Goal: Complete application form: Complete application form

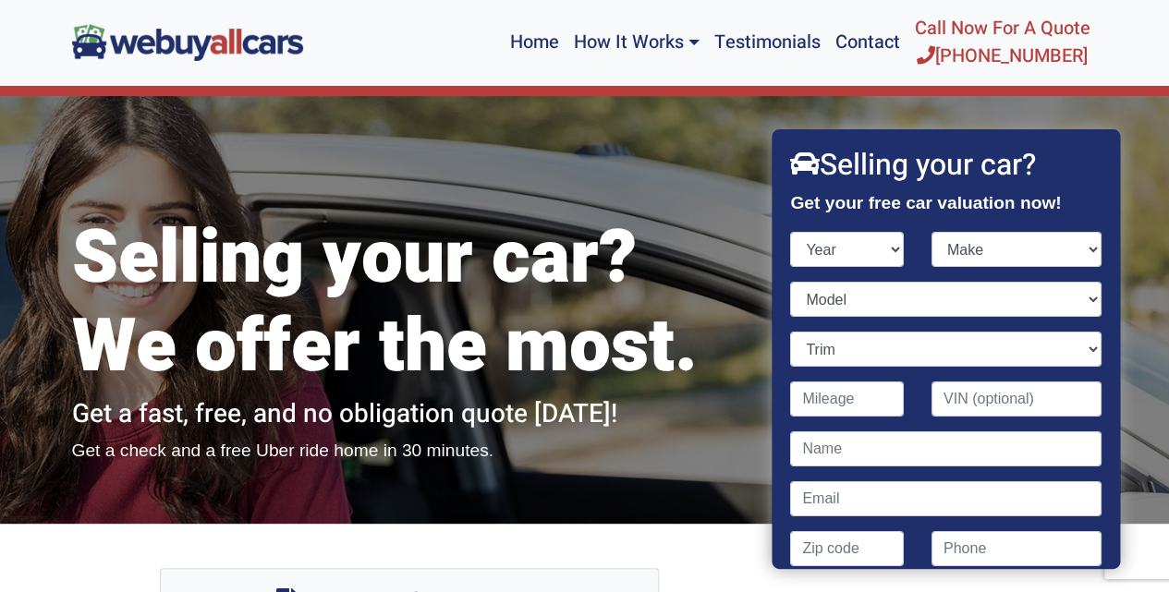
select select "2007"
click at [791, 232] on select "Year [DATE] 2024 2023 2022 2021 2020 2019 2018 2017 2016 2015 2014 2013 2012 20…" at bounding box center [848, 249] width 114 height 35
click at [1078, 252] on select "Make Acura Aston [PERSON_NAME] Audi Bentley BMW Bugatti Buick Cadillac Chevrole…" at bounding box center [1017, 249] width 170 height 35
select select "Honda"
click at [932, 232] on select "Make Acura Aston [PERSON_NAME] Audi Bentley BMW Bugatti Buick Cadillac Chevrole…" at bounding box center [1017, 249] width 170 height 35
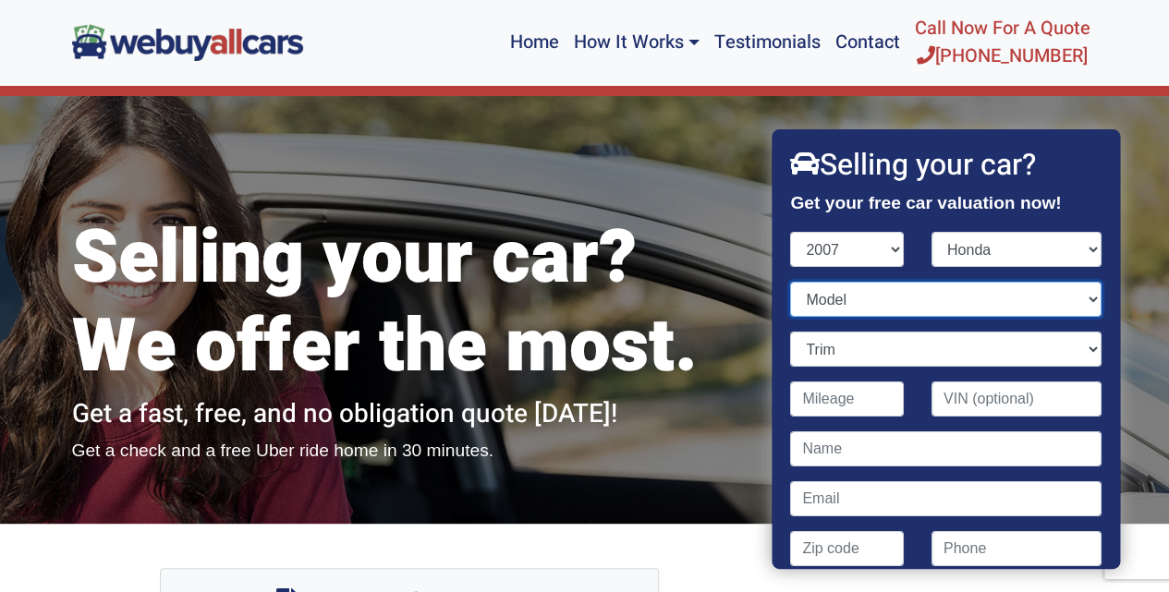
click at [1082, 302] on select "Model Accord Civic CR-V Element Fit Odyssey Pilot Ridgeline S2000" at bounding box center [946, 299] width 311 height 35
select select "Civic"
click at [791, 282] on select "Model Accord Civic CR-V Element Fit Odyssey Pilot Ridgeline S2000" at bounding box center [946, 299] width 311 height 35
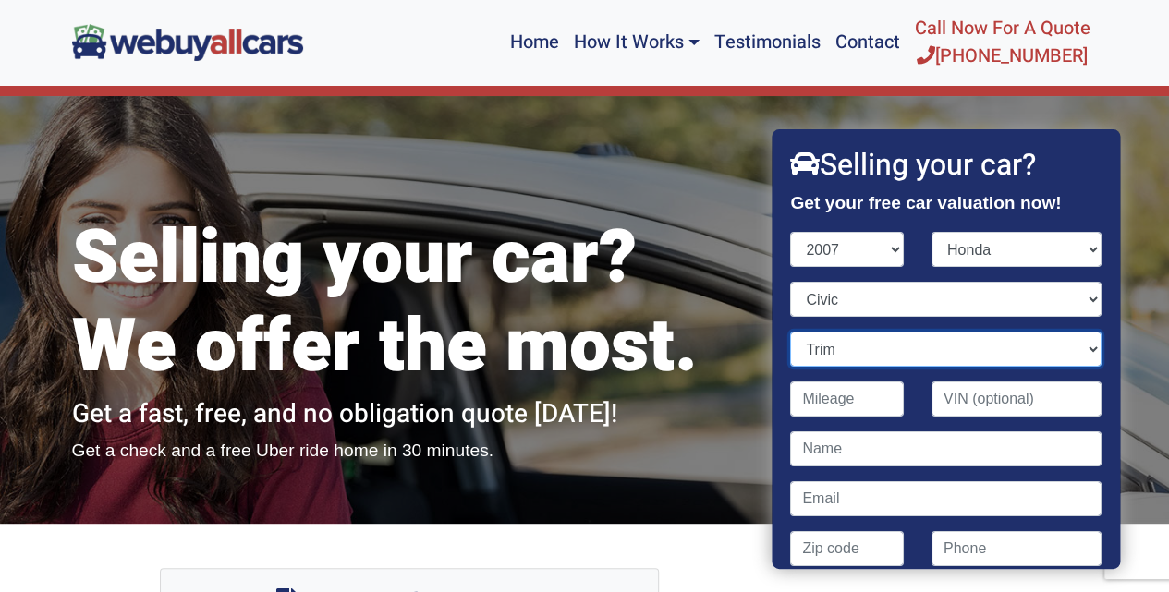
click at [1072, 351] on select "Trim" at bounding box center [946, 349] width 311 height 35
select select "LX 4dr Sedan (1.8L 4cyl)"
click at [791, 332] on select "Trim DX 2dr Coupe (1.8L 4cyl) DX 4dr Sedan (1.8L 4cyl) EX 2dr Coupe (1.8L 4cyl)…" at bounding box center [946, 349] width 311 height 35
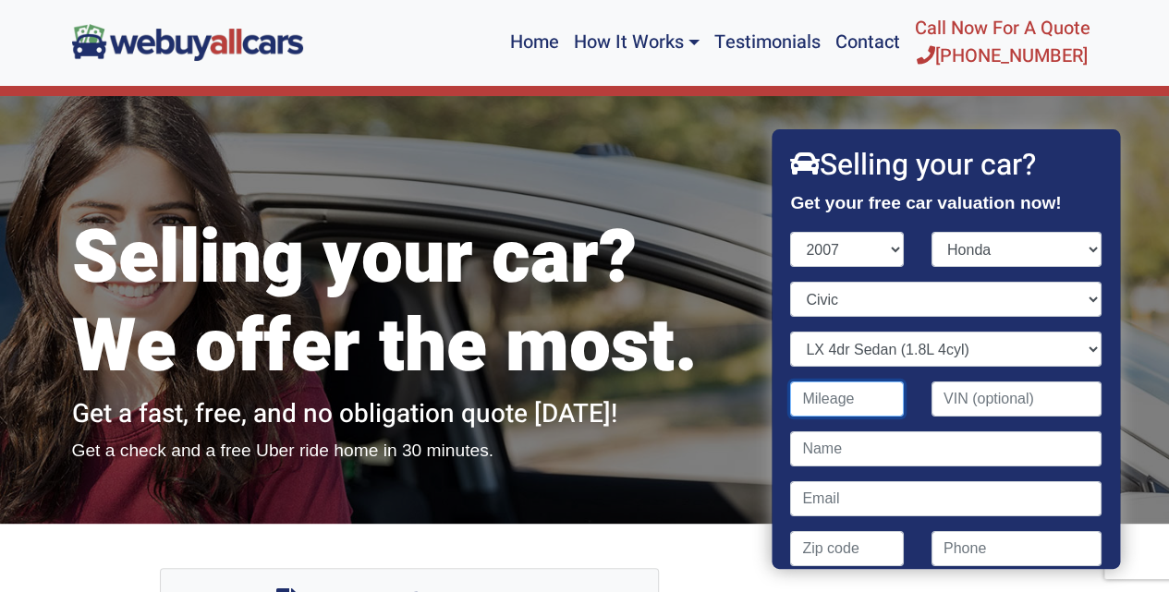
click at [847, 406] on input "Contact form" at bounding box center [848, 399] width 114 height 35
type input "244,600"
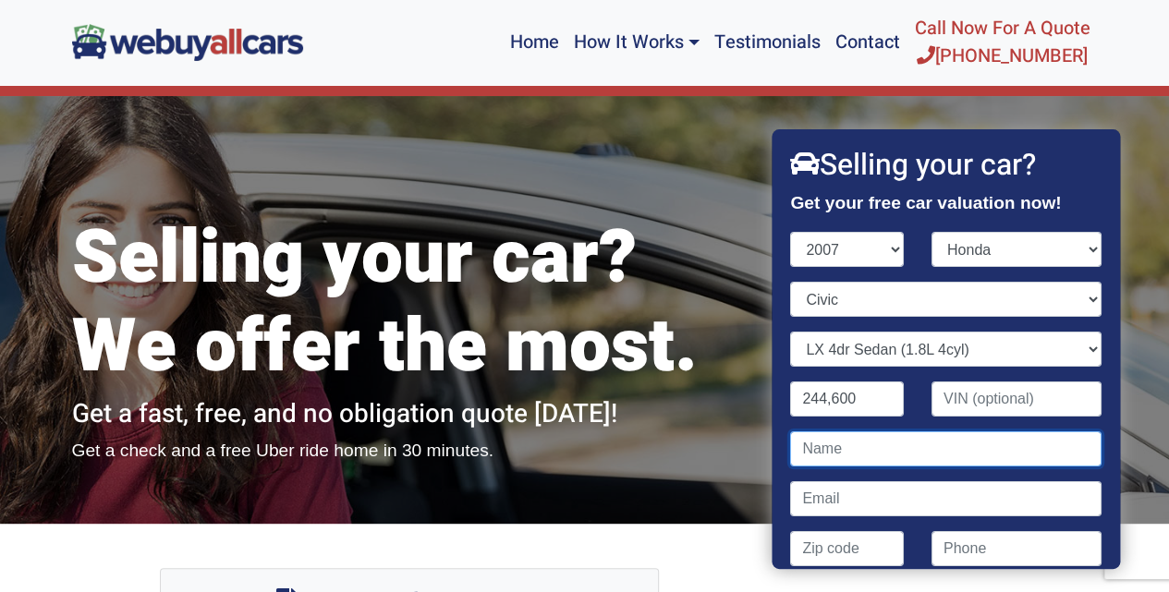
click at [876, 455] on input "Contact form" at bounding box center [946, 449] width 311 height 35
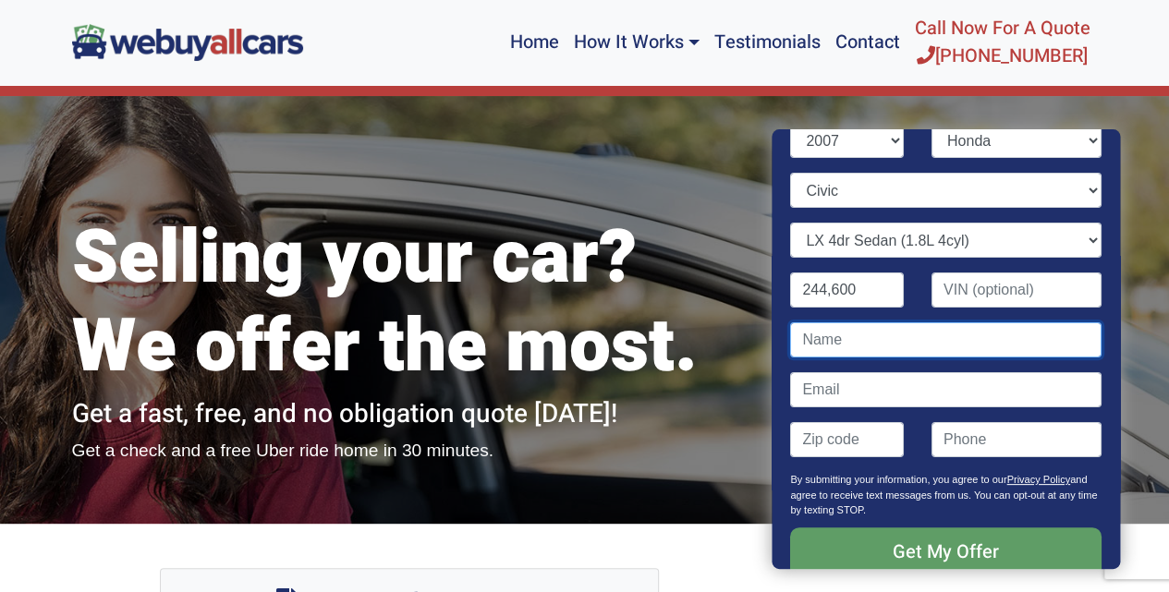
scroll to position [111, 0]
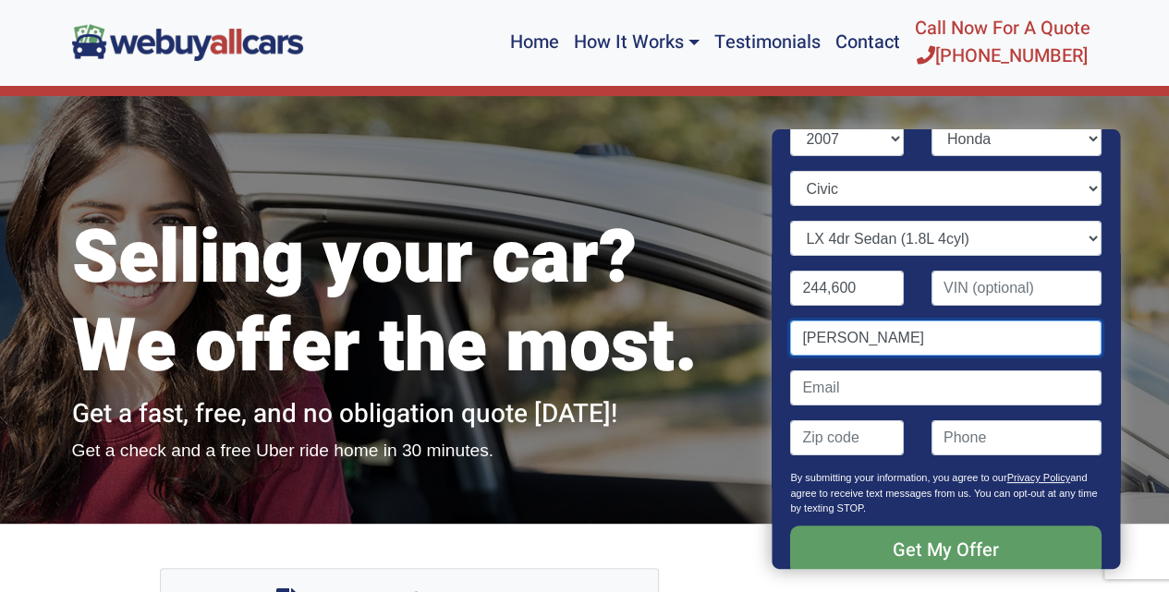
type input "[PERSON_NAME]"
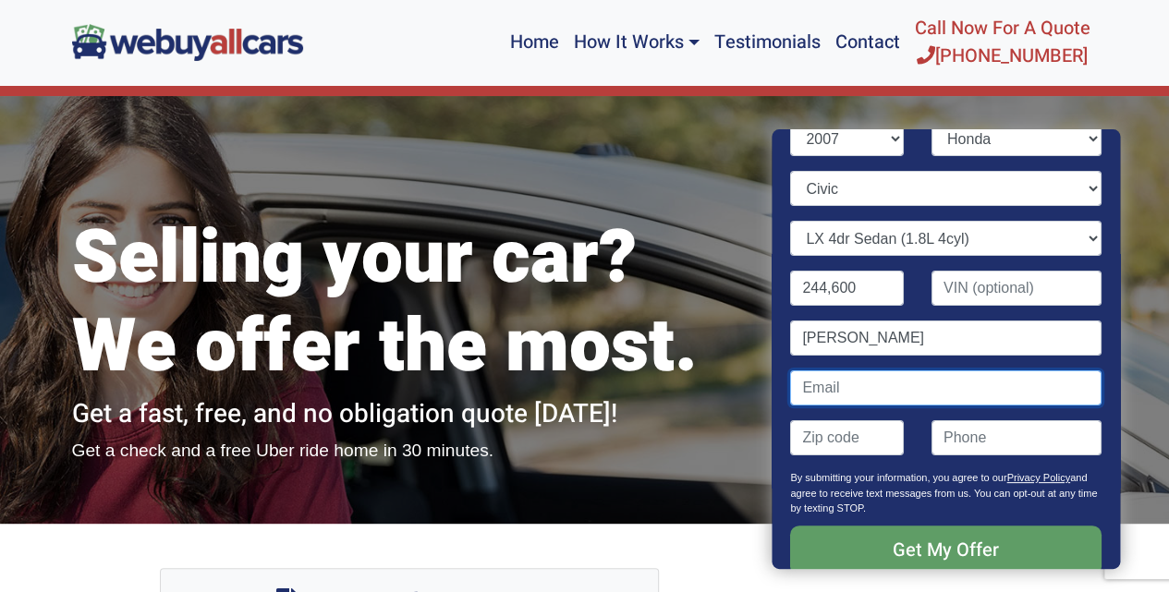
click at [851, 388] on input "Contact form" at bounding box center [946, 388] width 311 height 35
type input "I"
type input "[EMAIL_ADDRESS][DOMAIN_NAME]"
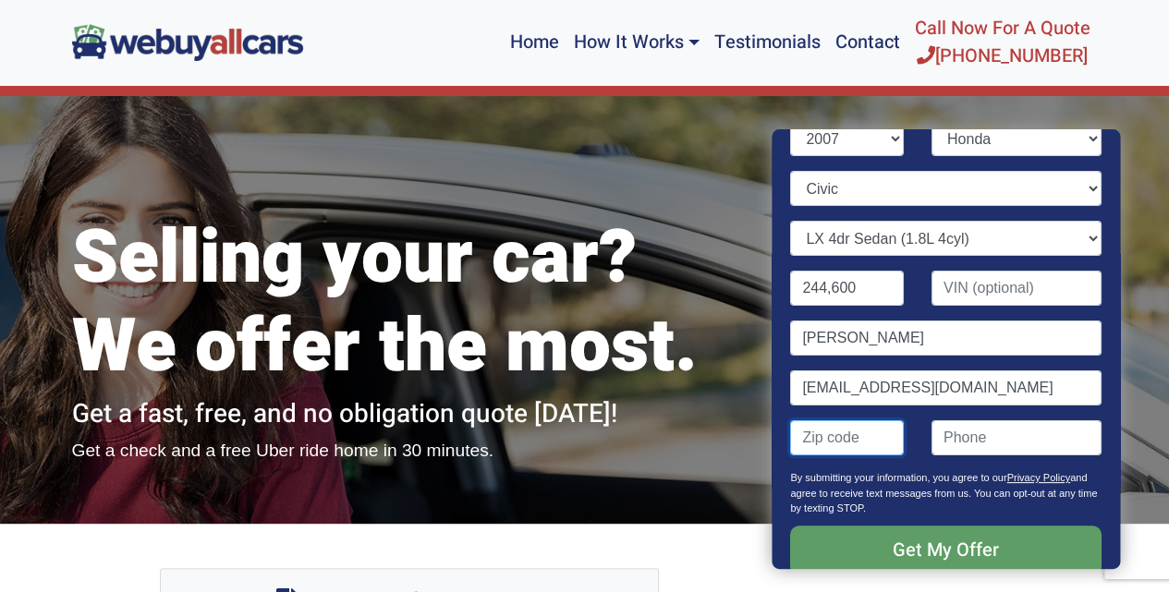
click at [837, 439] on input "Contact form" at bounding box center [848, 437] width 114 height 35
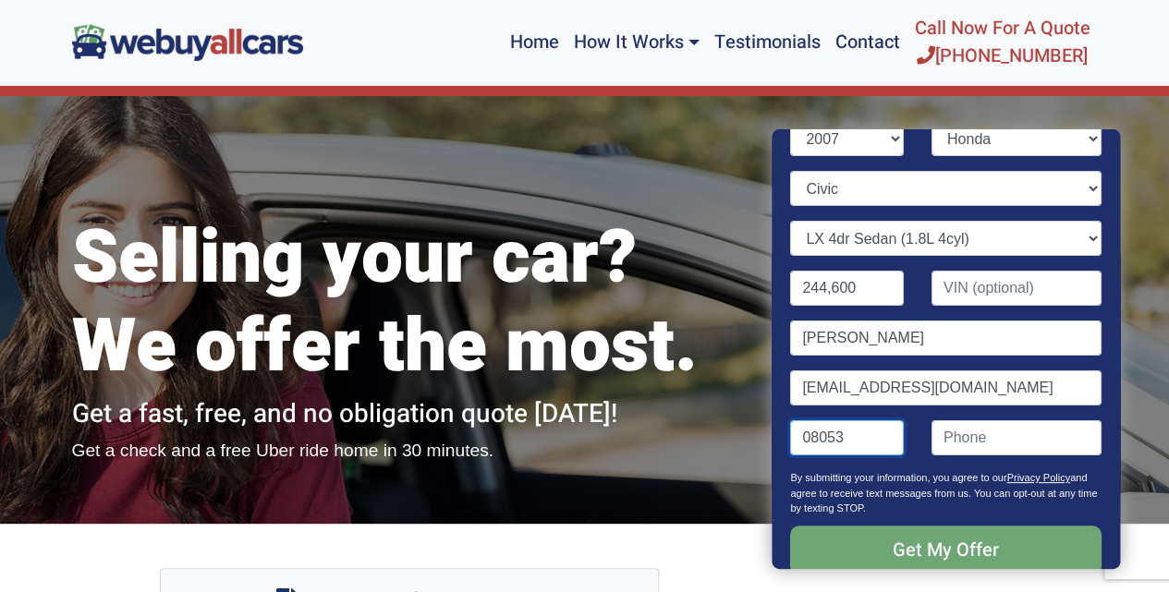
type input "08053"
click at [950, 544] on input "Get My Offer" at bounding box center [946, 551] width 311 height 50
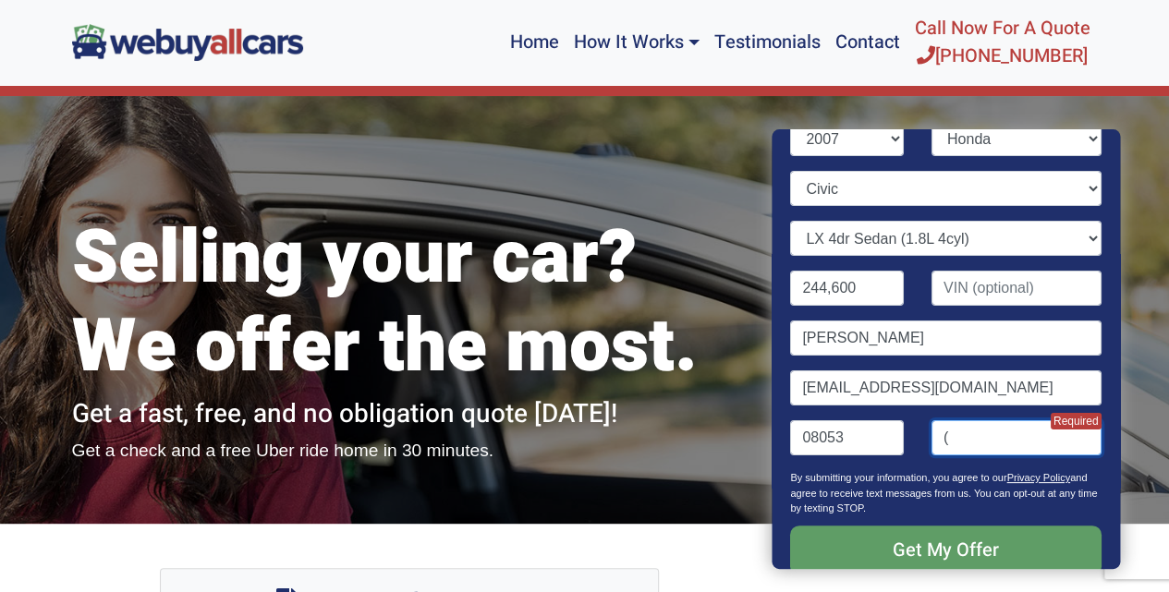
click at [988, 445] on input "(" at bounding box center [1017, 437] width 170 height 35
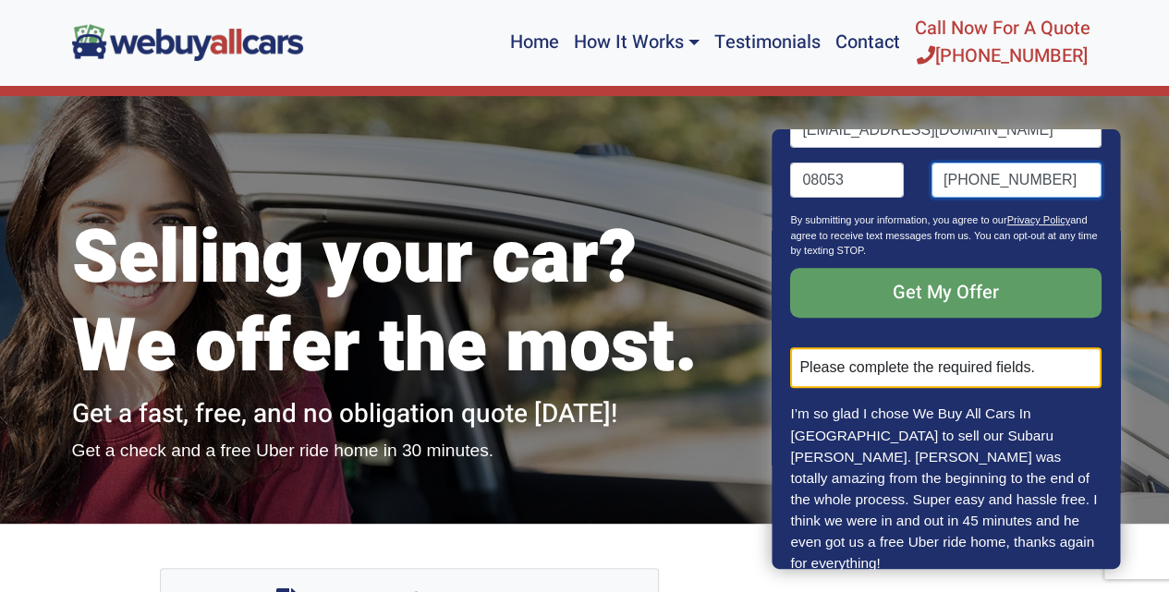
scroll to position [400, 0]
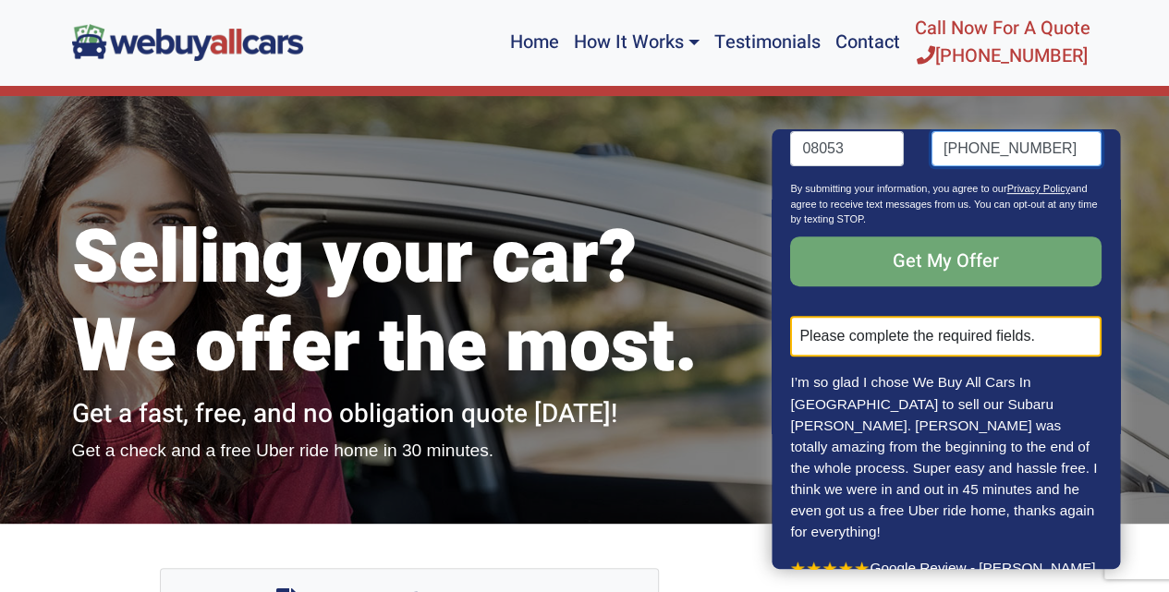
type input "[PHONE_NUMBER]"
click at [912, 263] on input "Get My Offer" at bounding box center [946, 262] width 311 height 50
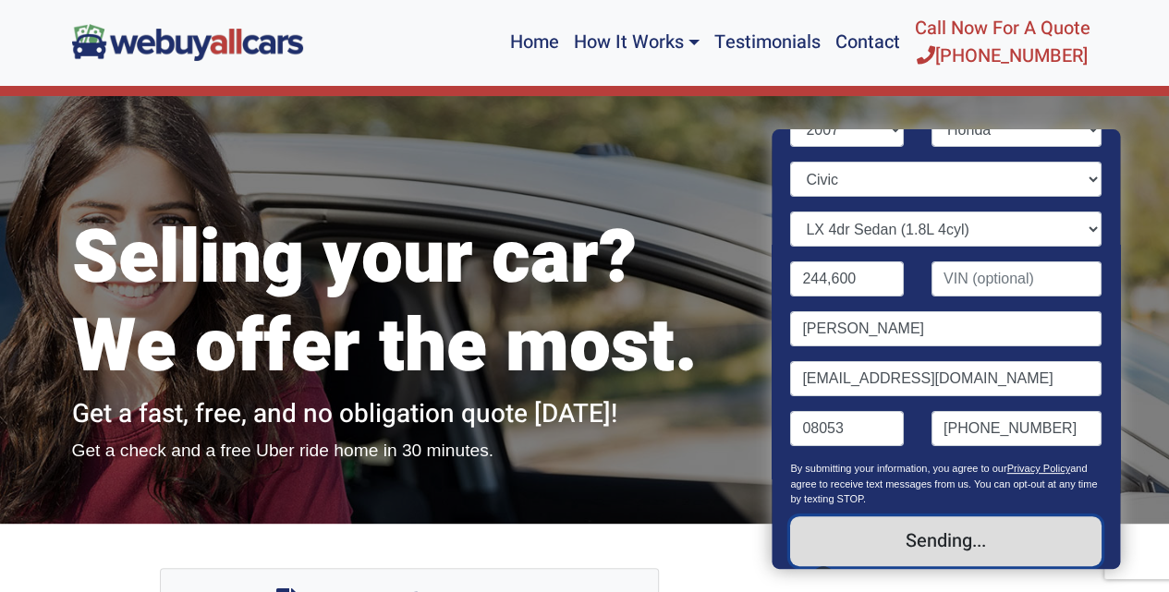
scroll to position [0, 0]
